Goal: Use online tool/utility: Utilize a website feature to perform a specific function

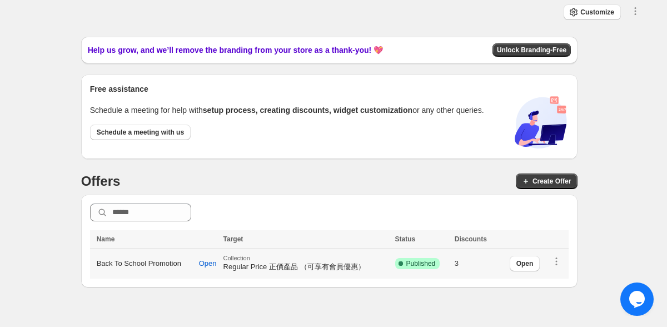
click at [531, 271] on div "Open" at bounding box center [531, 263] width 62 height 23
click at [526, 265] on span "Open" at bounding box center [524, 263] width 17 height 9
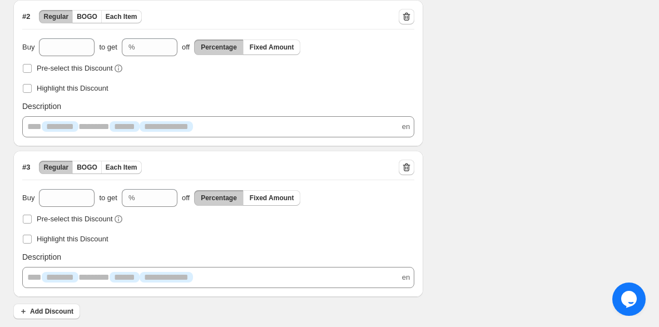
scroll to position [397, 0]
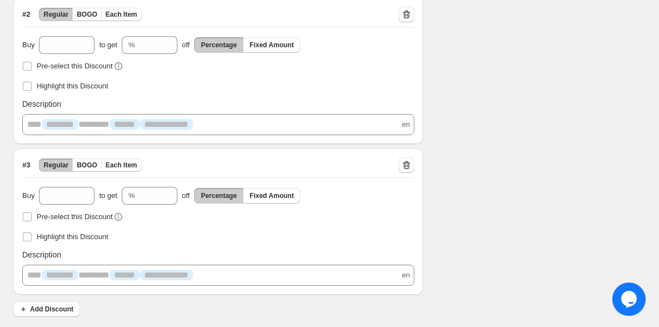
click at [629, 300] on icon "Chat widget" at bounding box center [629, 299] width 16 height 17
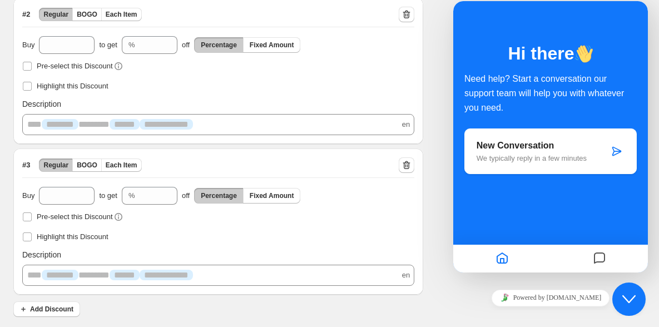
click at [629, 300] on icon "Close Chat This icon closes the chat window." at bounding box center [628, 298] width 13 height 13
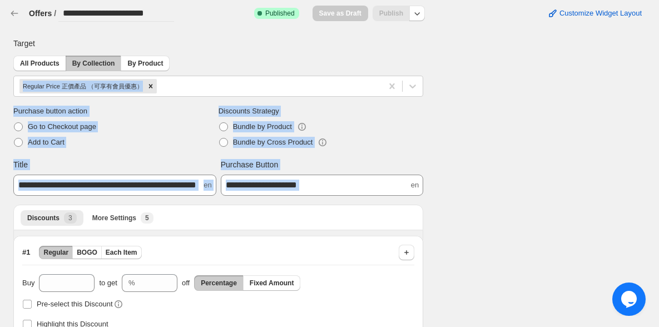
drag, startPoint x: 545, startPoint y: 106, endPoint x: 608, endPoint y: 172, distance: 90.8
